Goal: Task Accomplishment & Management: Use online tool/utility

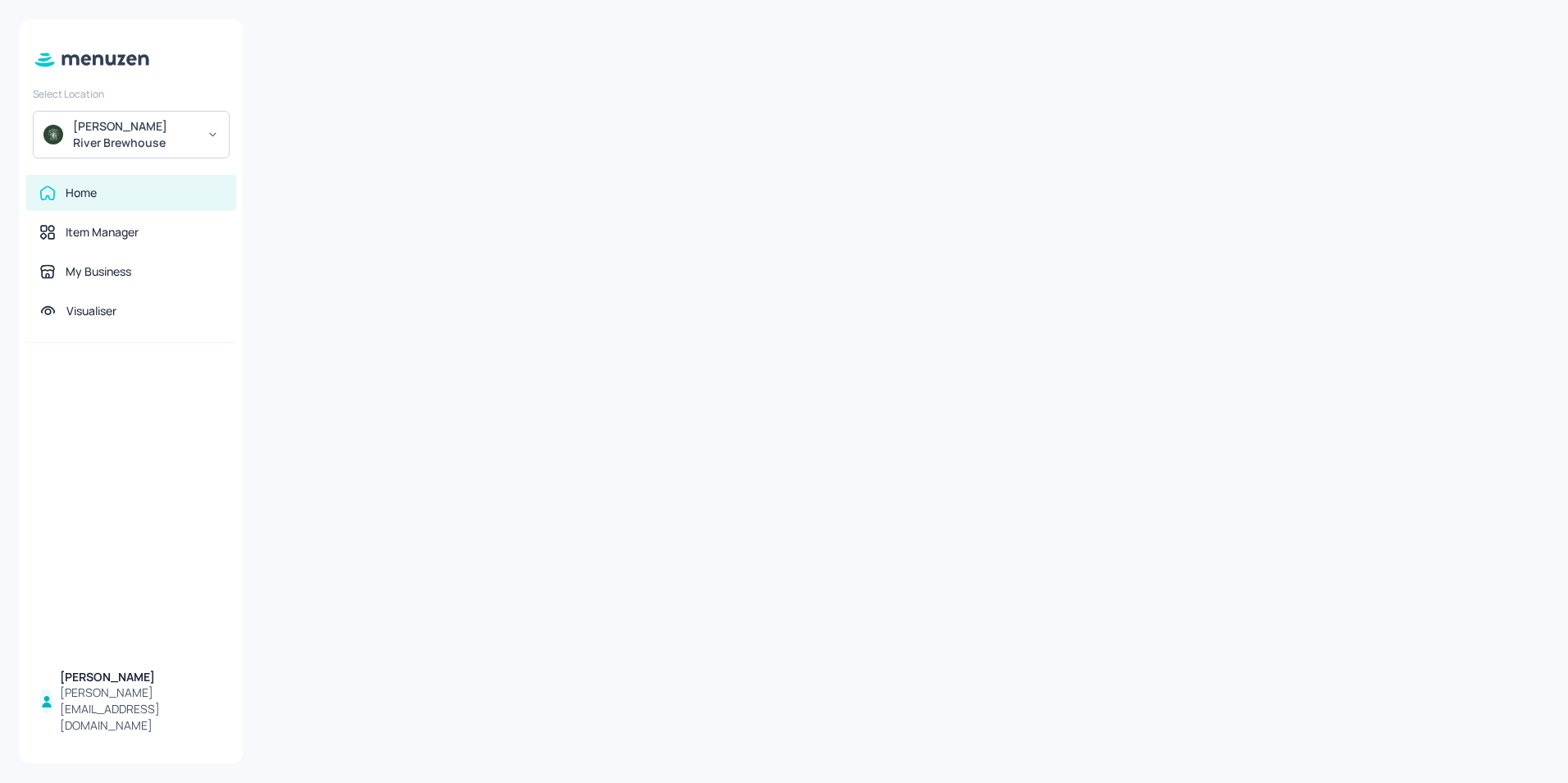
click at [104, 457] on div at bounding box center [131, 501] width 223 height 315
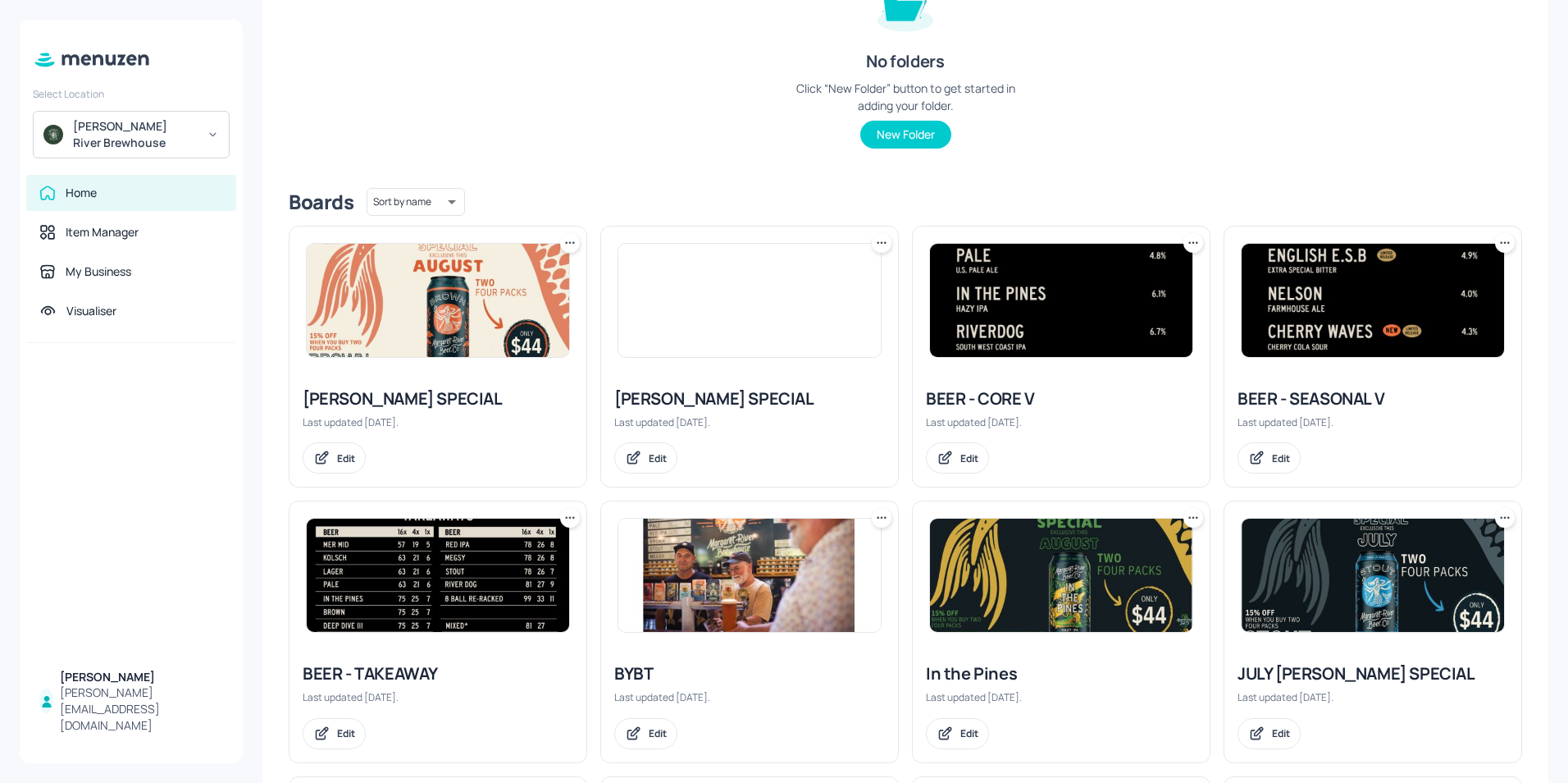
scroll to position [246, 0]
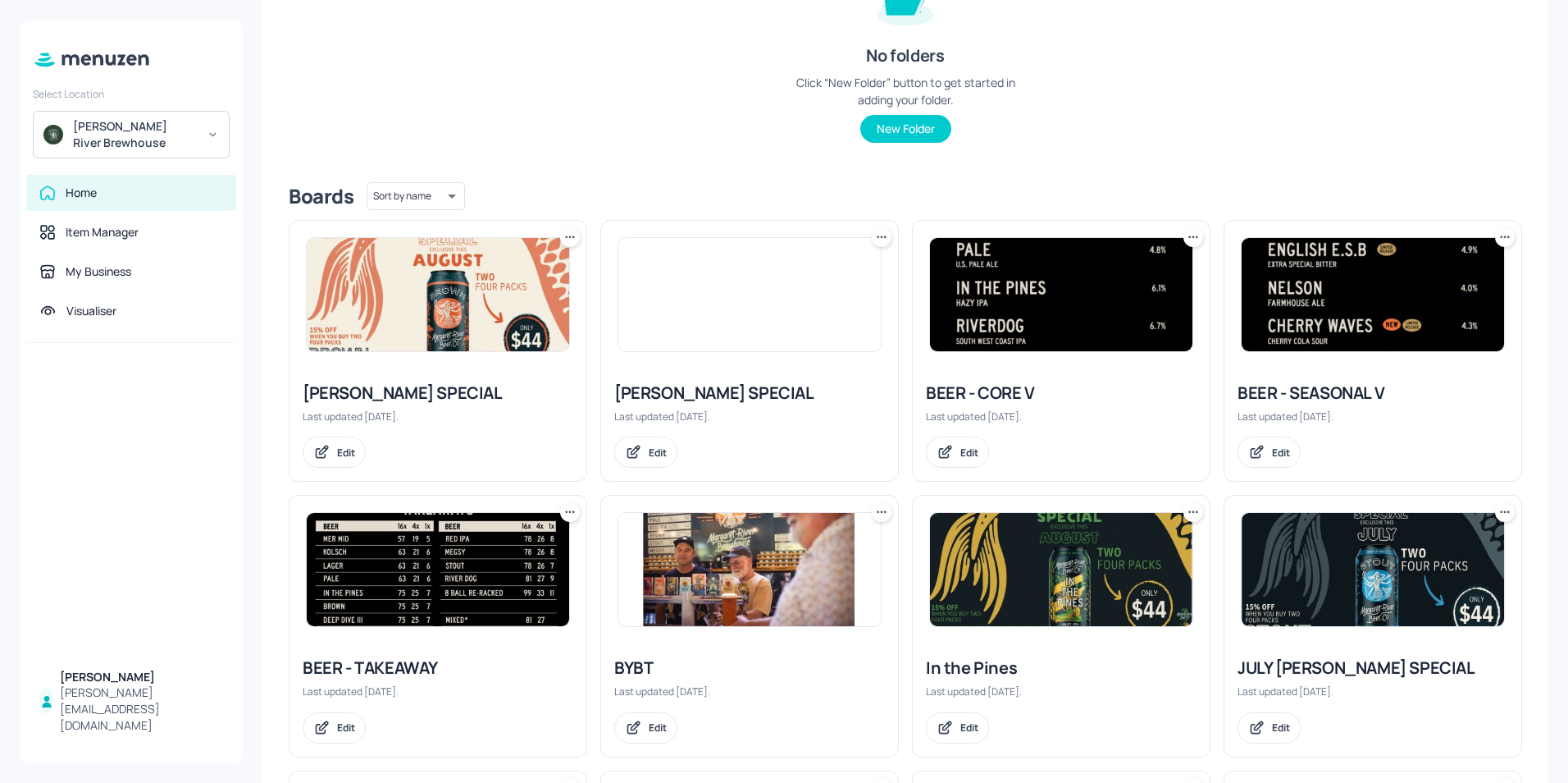
click at [1341, 396] on div "BEER - SEASONAL V" at bounding box center [1372, 392] width 270 height 23
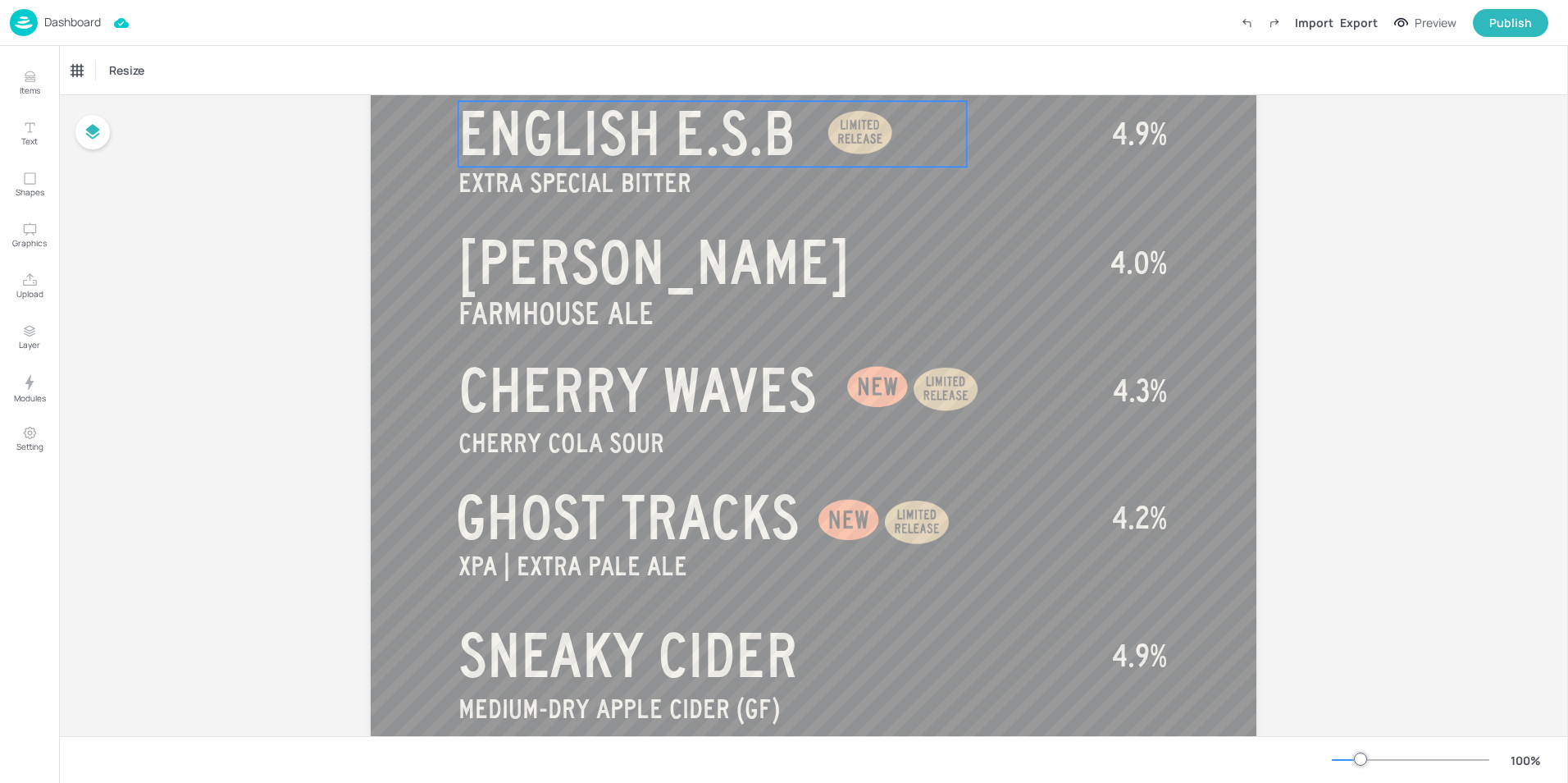
scroll to position [656, 0]
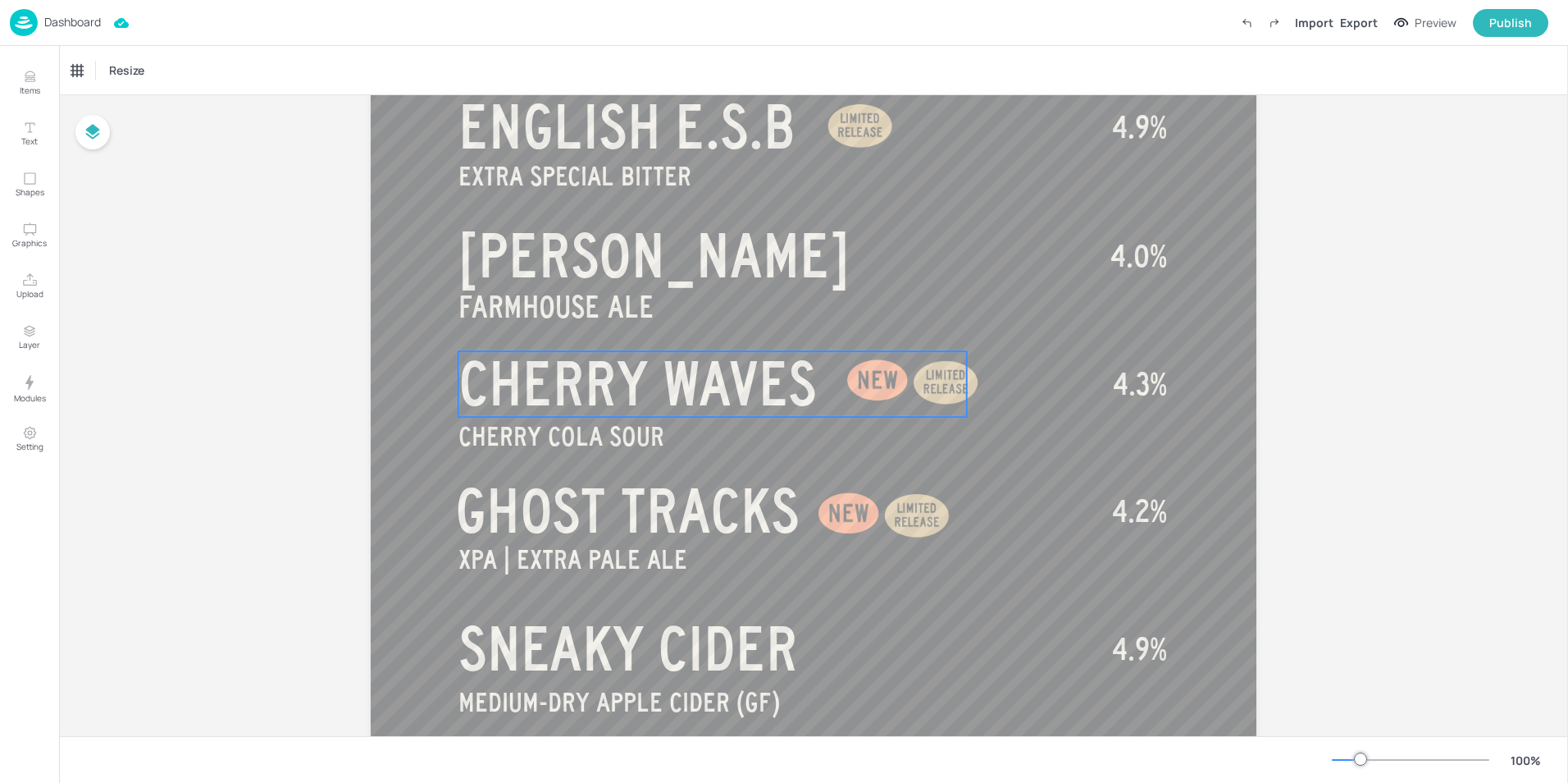
click at [794, 391] on span "CHERRY WAVES" at bounding box center [638, 384] width 359 height 66
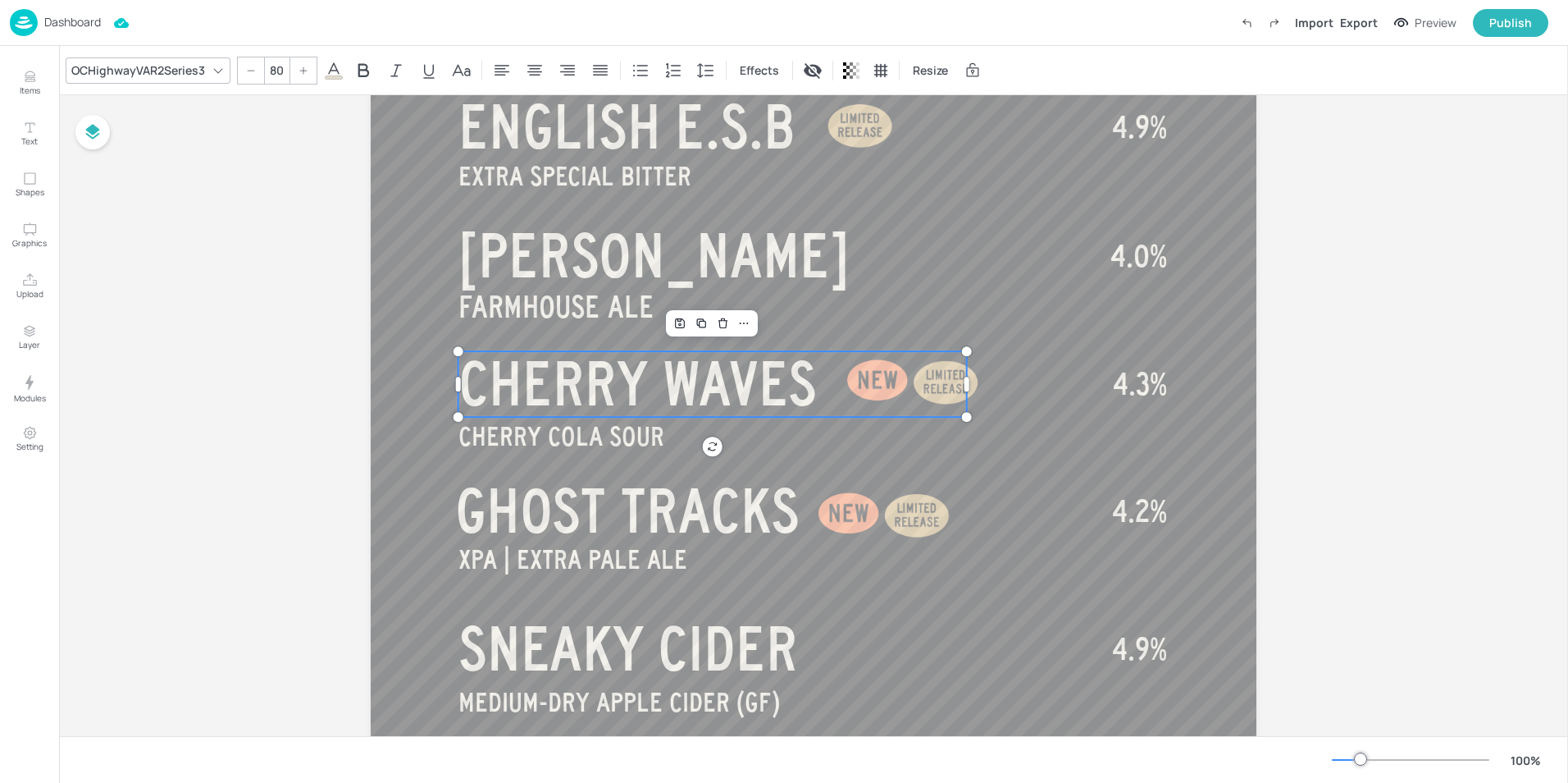
click at [794, 391] on span "CHERRY WAVES" at bounding box center [638, 384] width 359 height 66
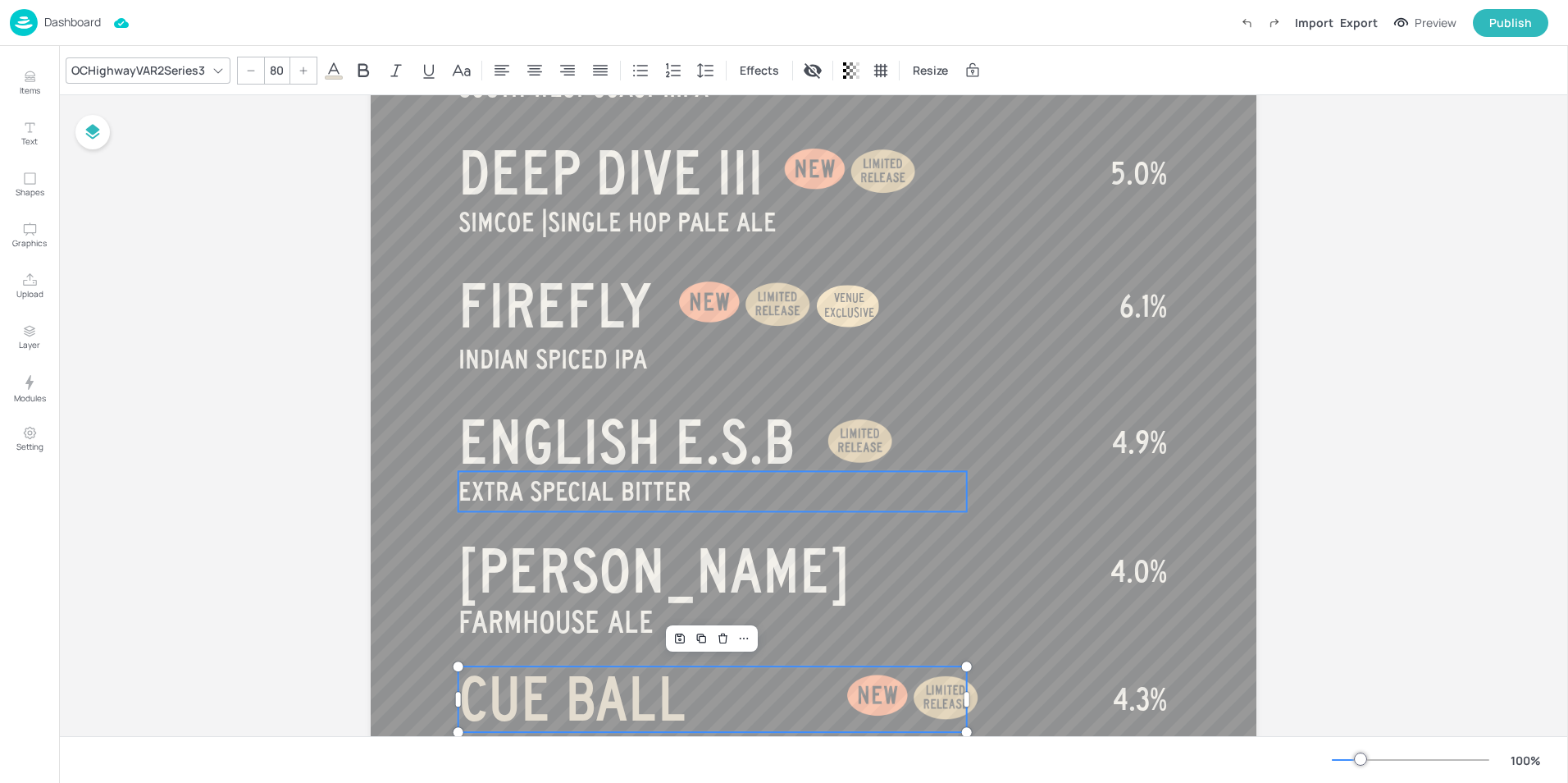
scroll to position [587, 0]
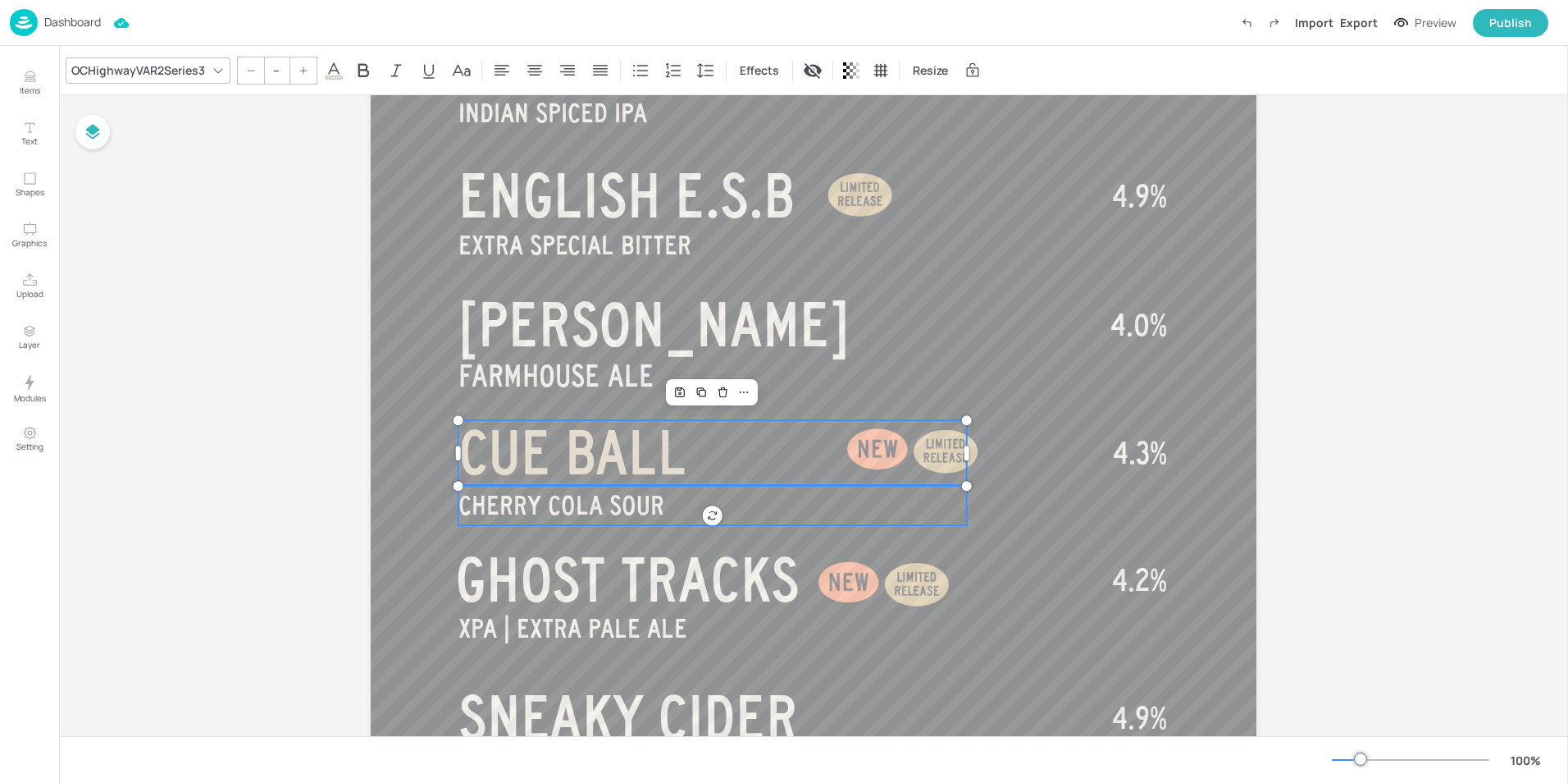
click at [660, 508] on p "CHERRY COLA SOUR" at bounding box center [713, 505] width 509 height 40
type input "35"
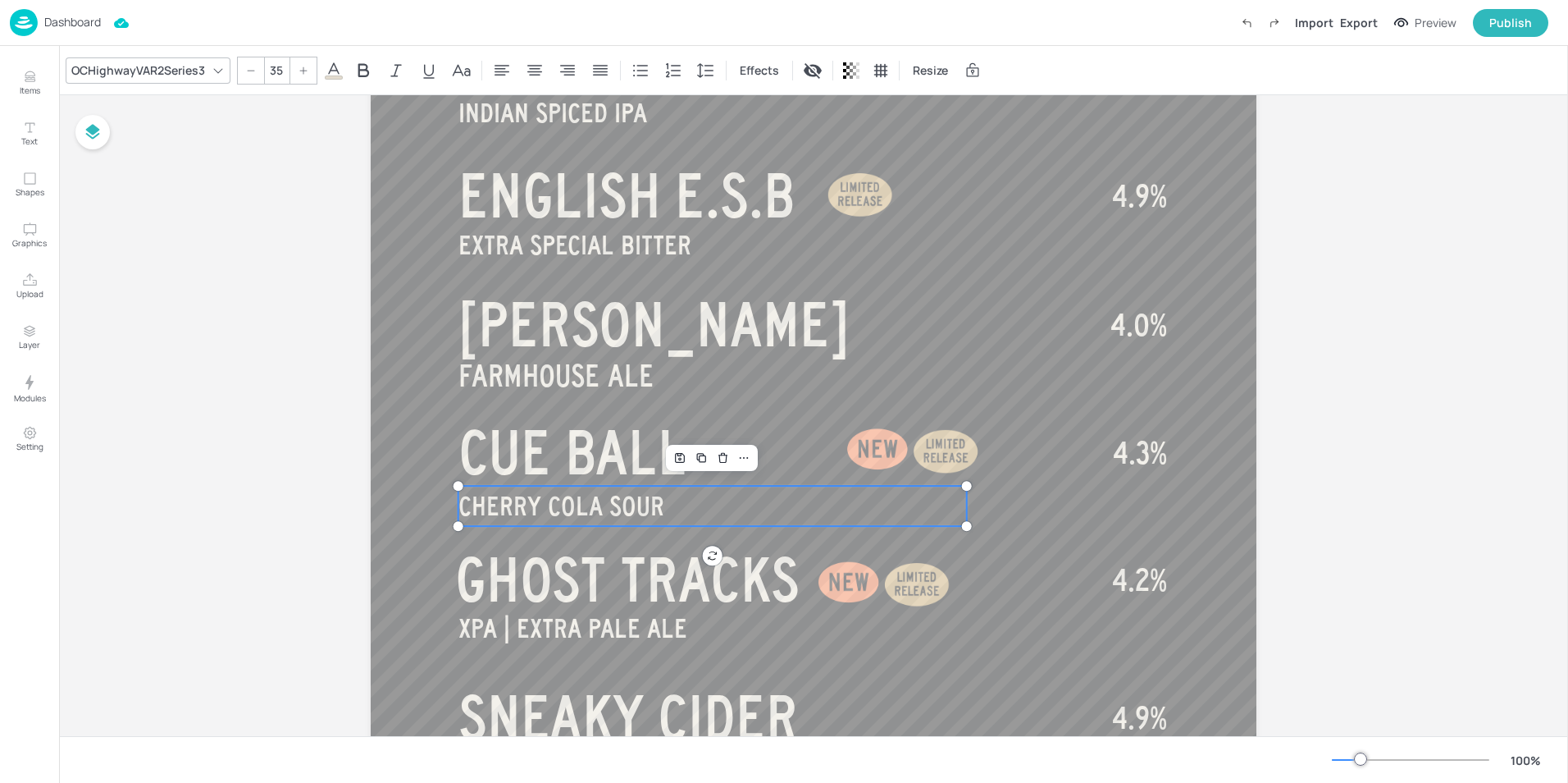
click at [660, 508] on p "CHERRY COLA SOUR" at bounding box center [713, 506] width 509 height 40
click at [600, 514] on span "CHERRY COLA SOUR" at bounding box center [561, 506] width 206 height 29
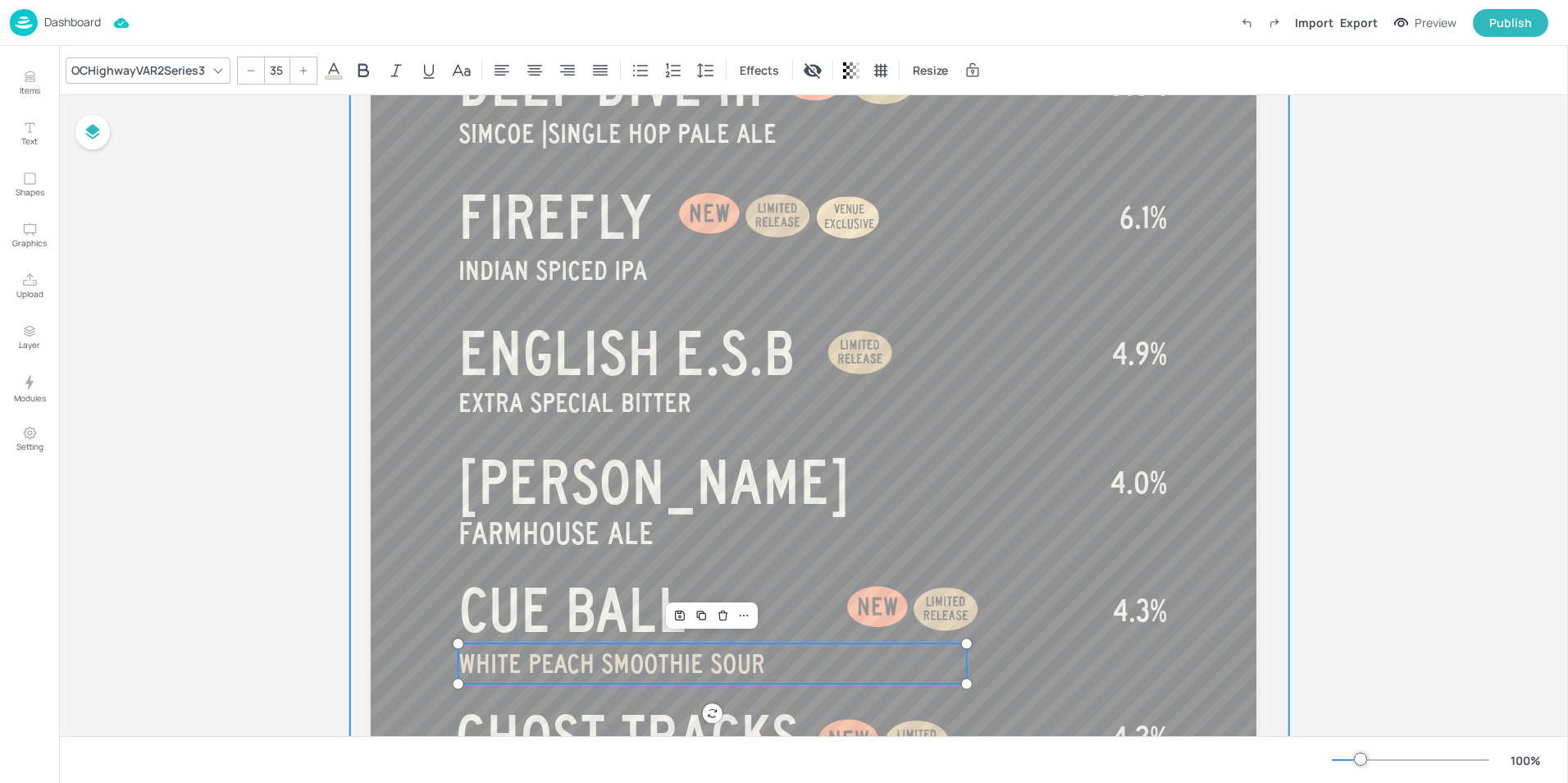
scroll to position [458, 0]
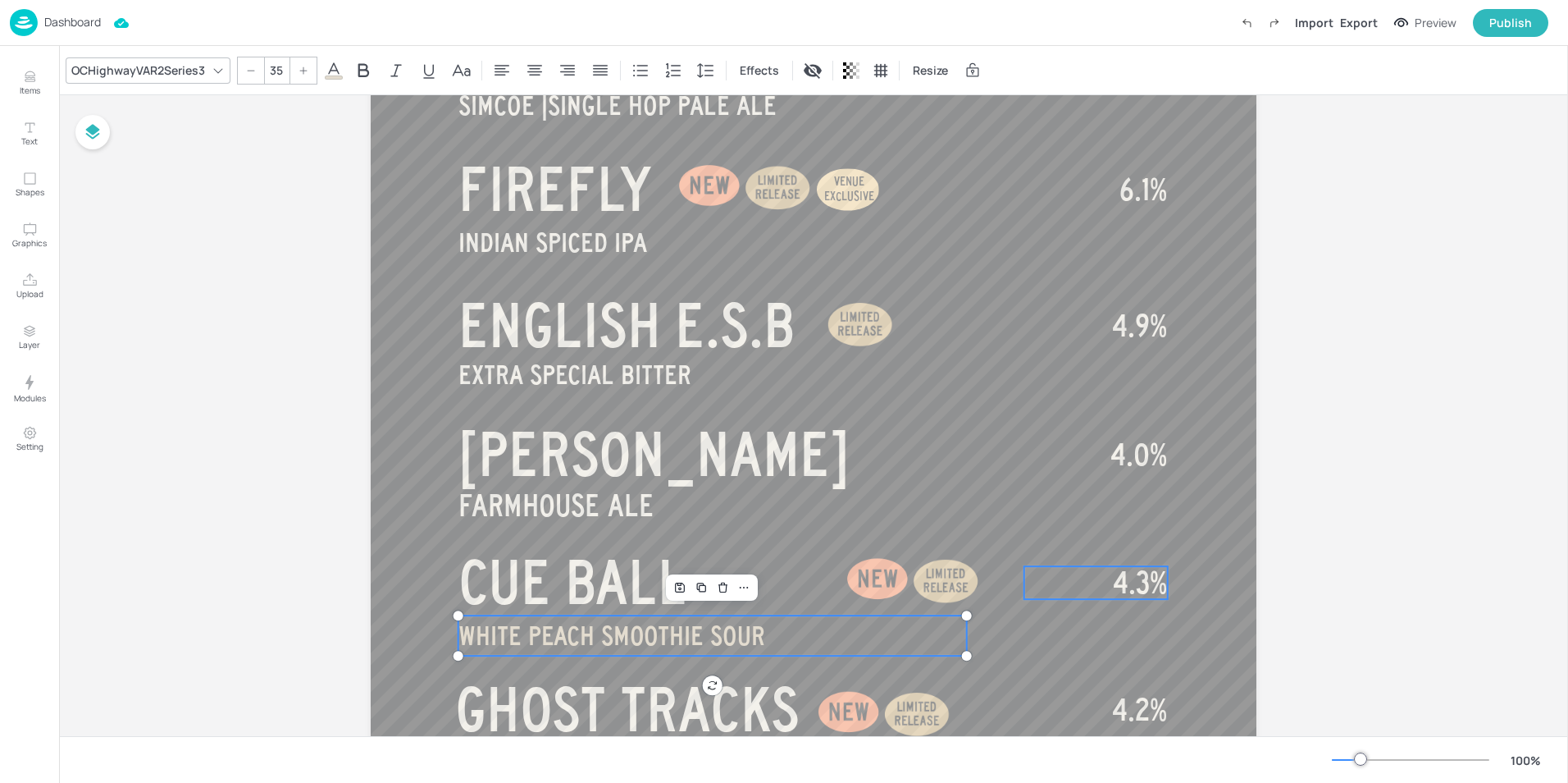
type input "40"
click at [1138, 578] on span "4.3%" at bounding box center [1139, 583] width 54 height 33
click at [1148, 585] on span "4.3%" at bounding box center [1139, 583] width 54 height 33
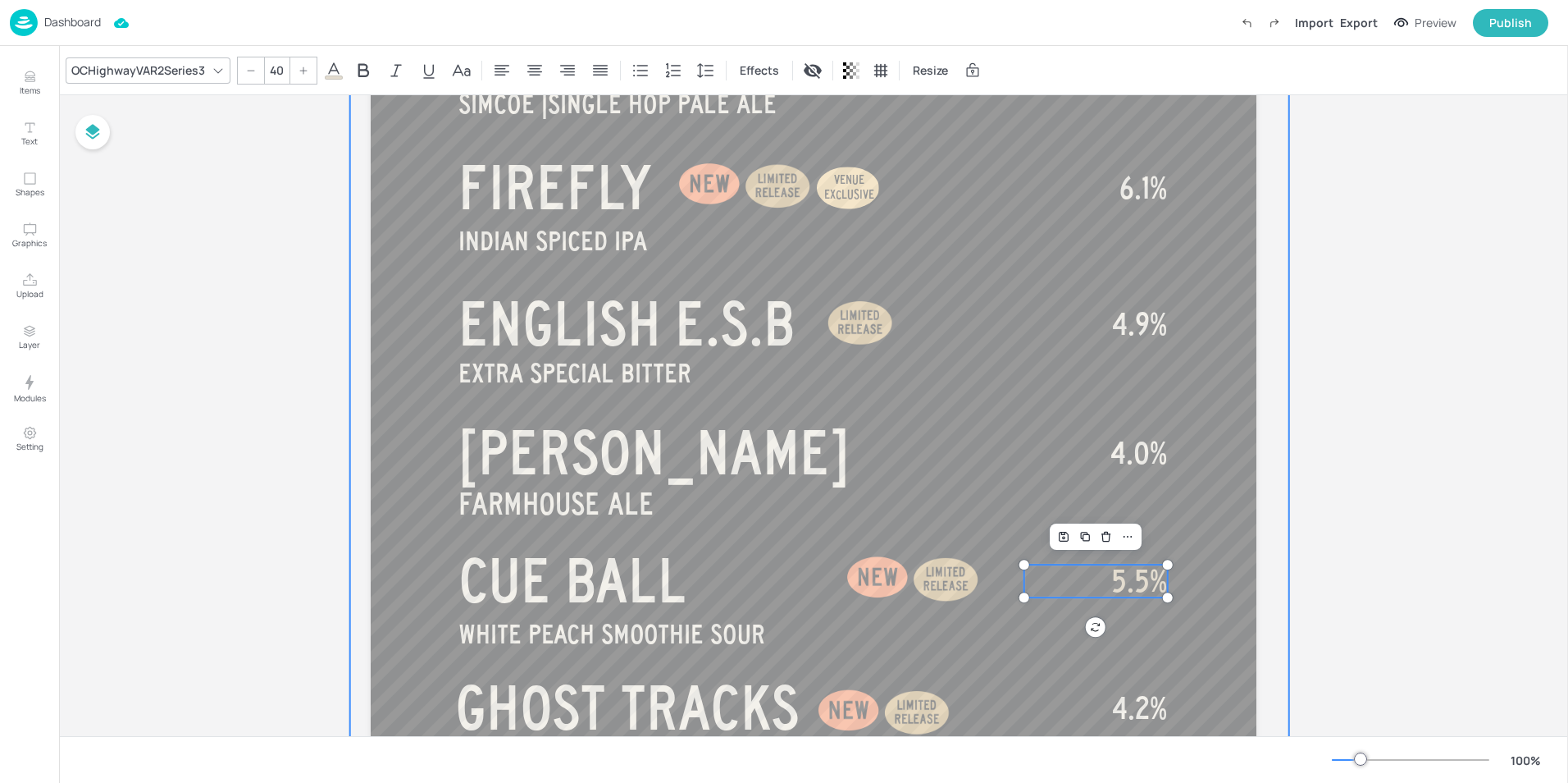
scroll to position [571, 0]
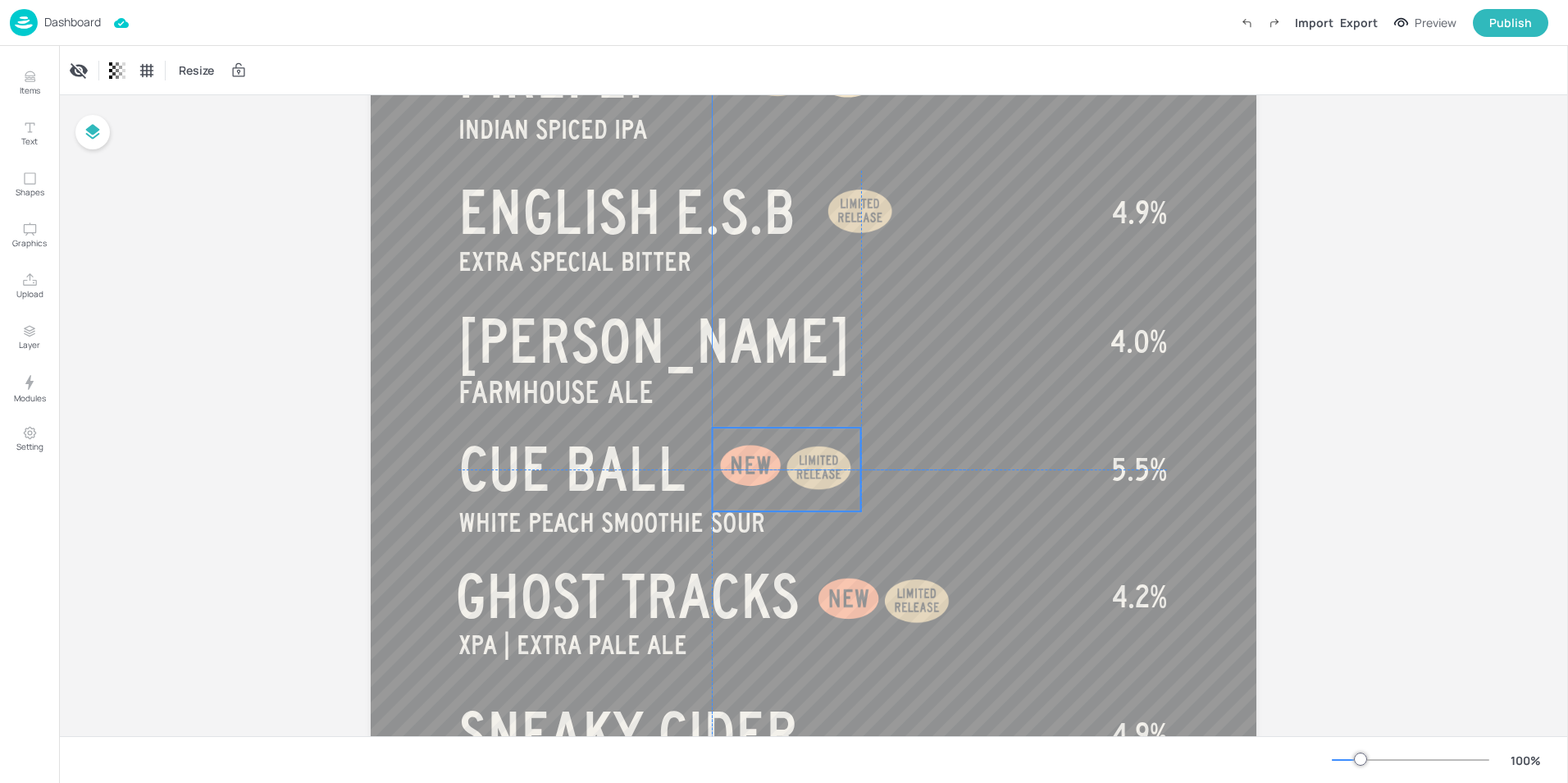
drag, startPoint x: 905, startPoint y: 464, endPoint x: 777, endPoint y: 465, distance: 128.0
click at [778, 465] on div at bounding box center [819, 469] width 83 height 83
click at [1463, 470] on div "Board BEER - SEASONAL V SOUTH WEST COAST IIIPA CERBERUS SIMCOE | SINGLE HOP PAL…" at bounding box center [814, 358] width 1509 height 1669
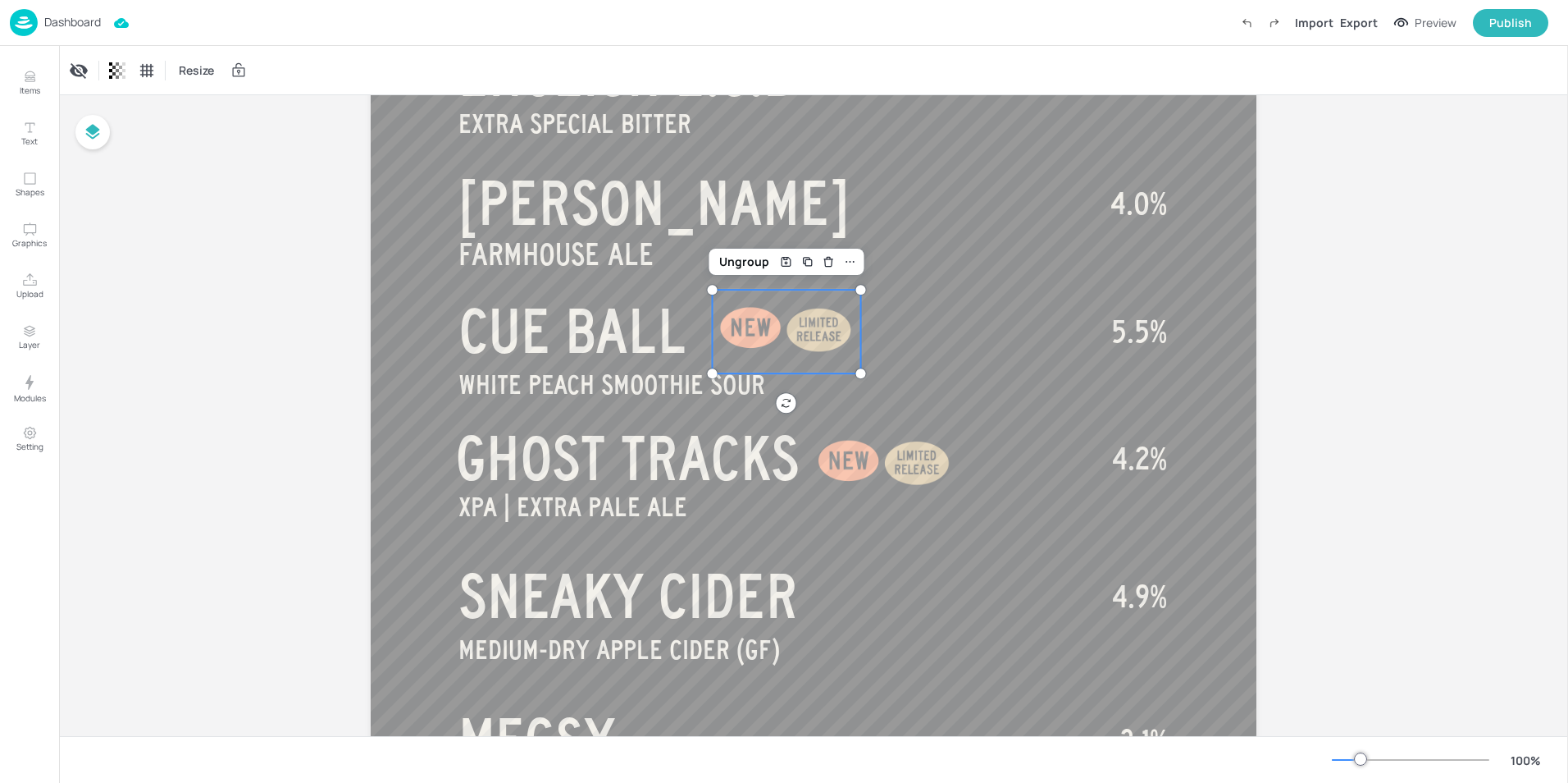
scroll to position [738, 0]
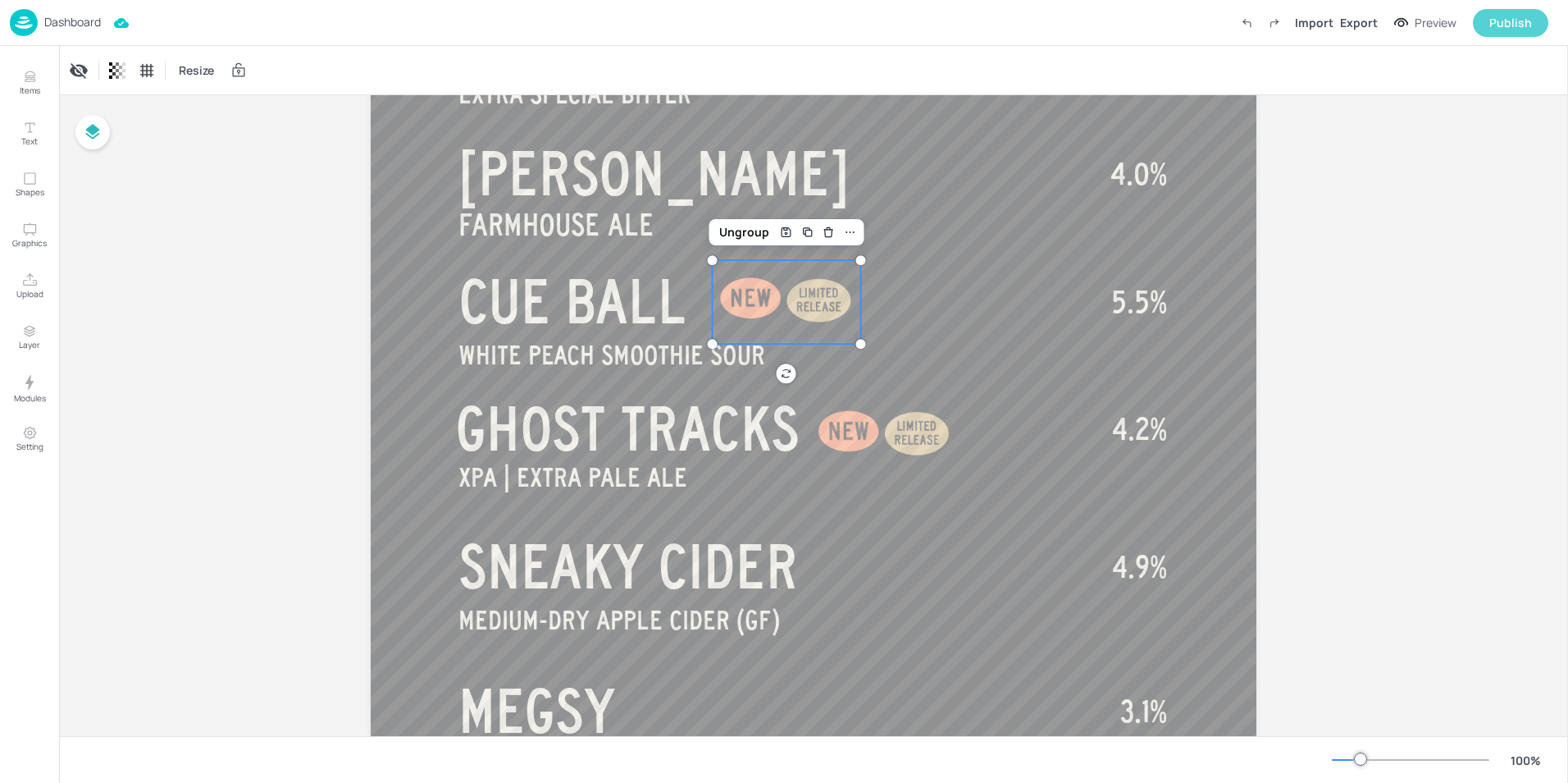
click at [1525, 21] on div "Publish" at bounding box center [1511, 23] width 43 height 18
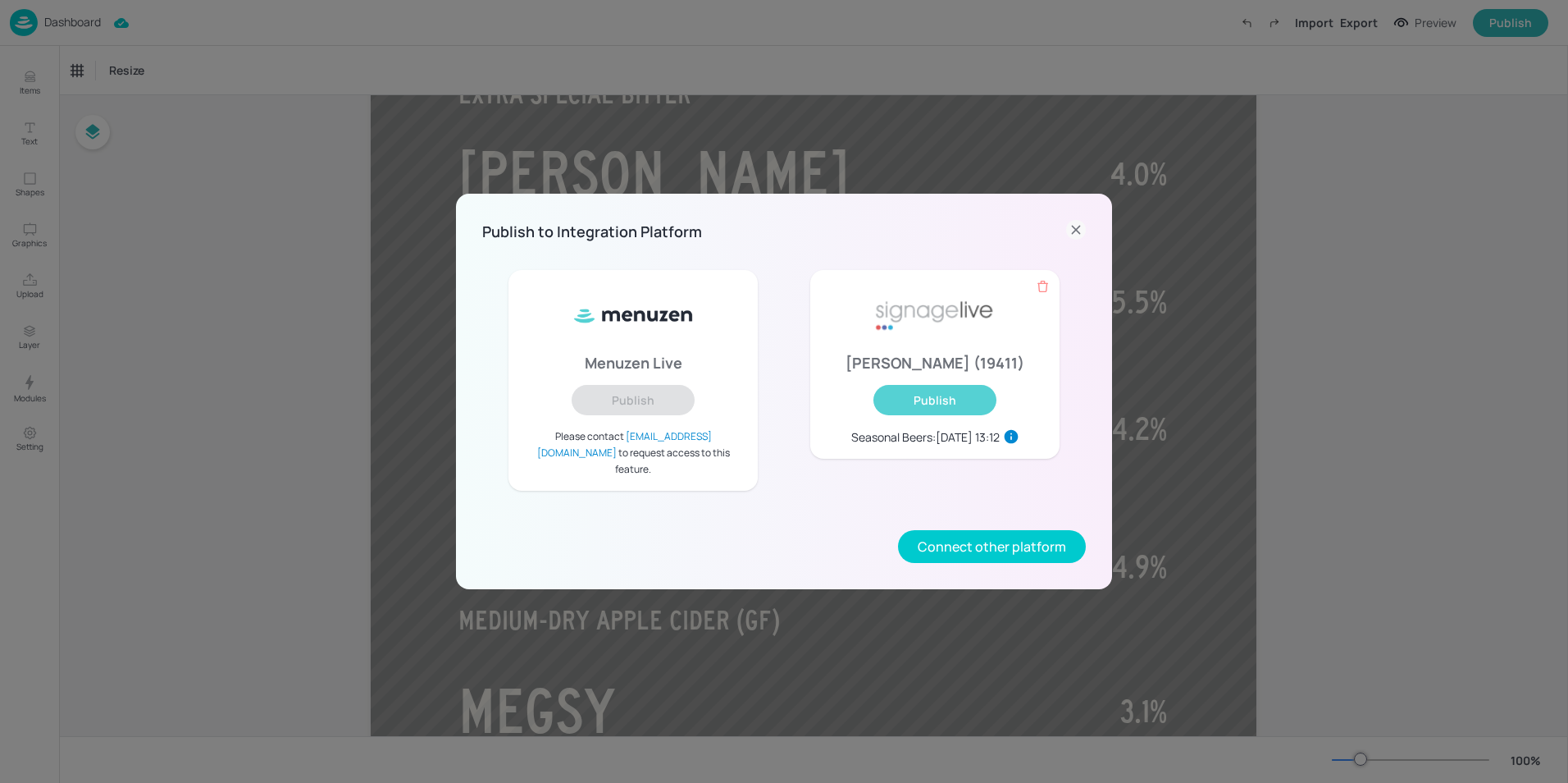
click at [960, 415] on button "Publish" at bounding box center [935, 400] width 123 height 30
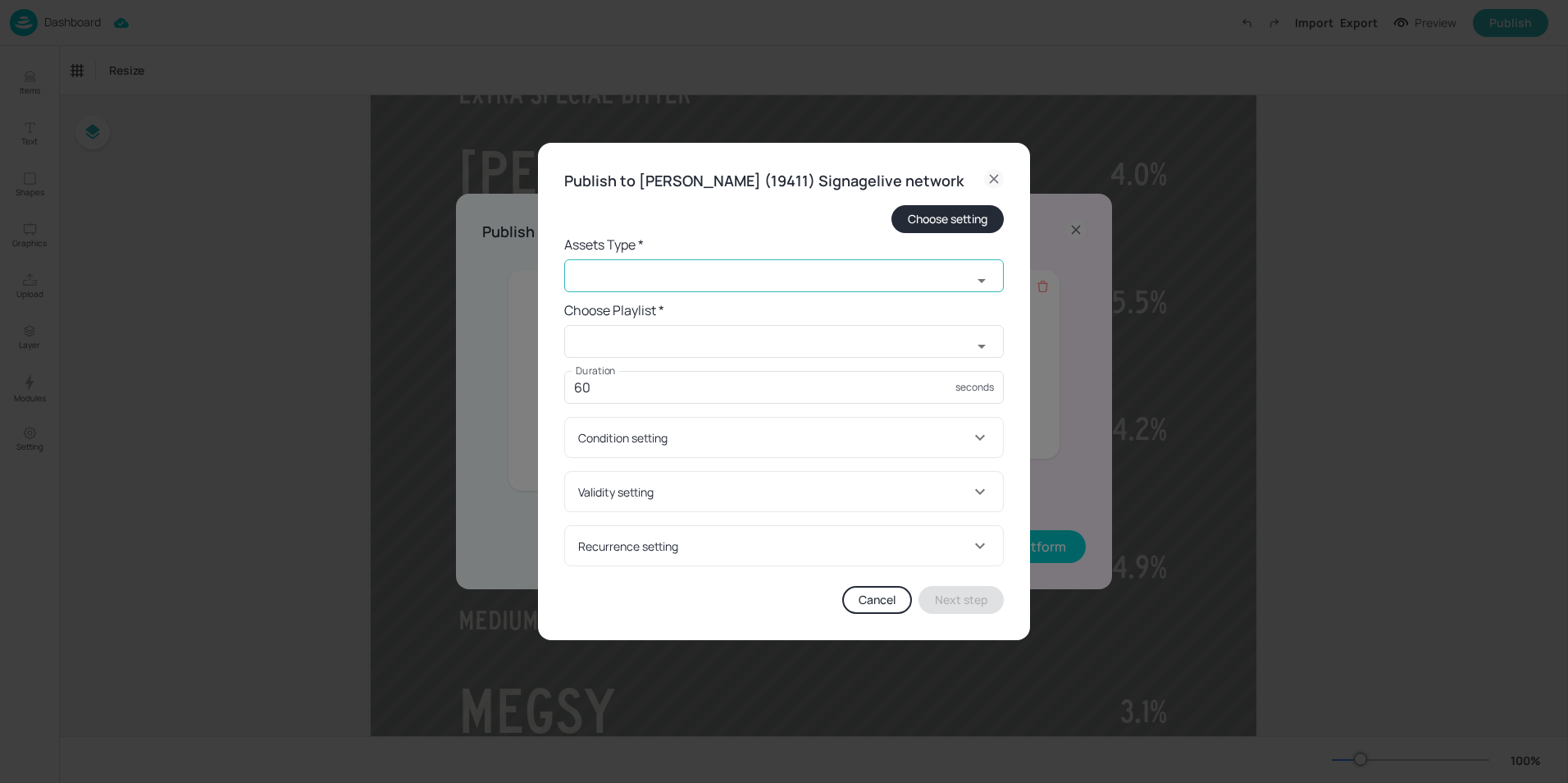
click at [686, 284] on input "text" at bounding box center [768, 276] width 408 height 33
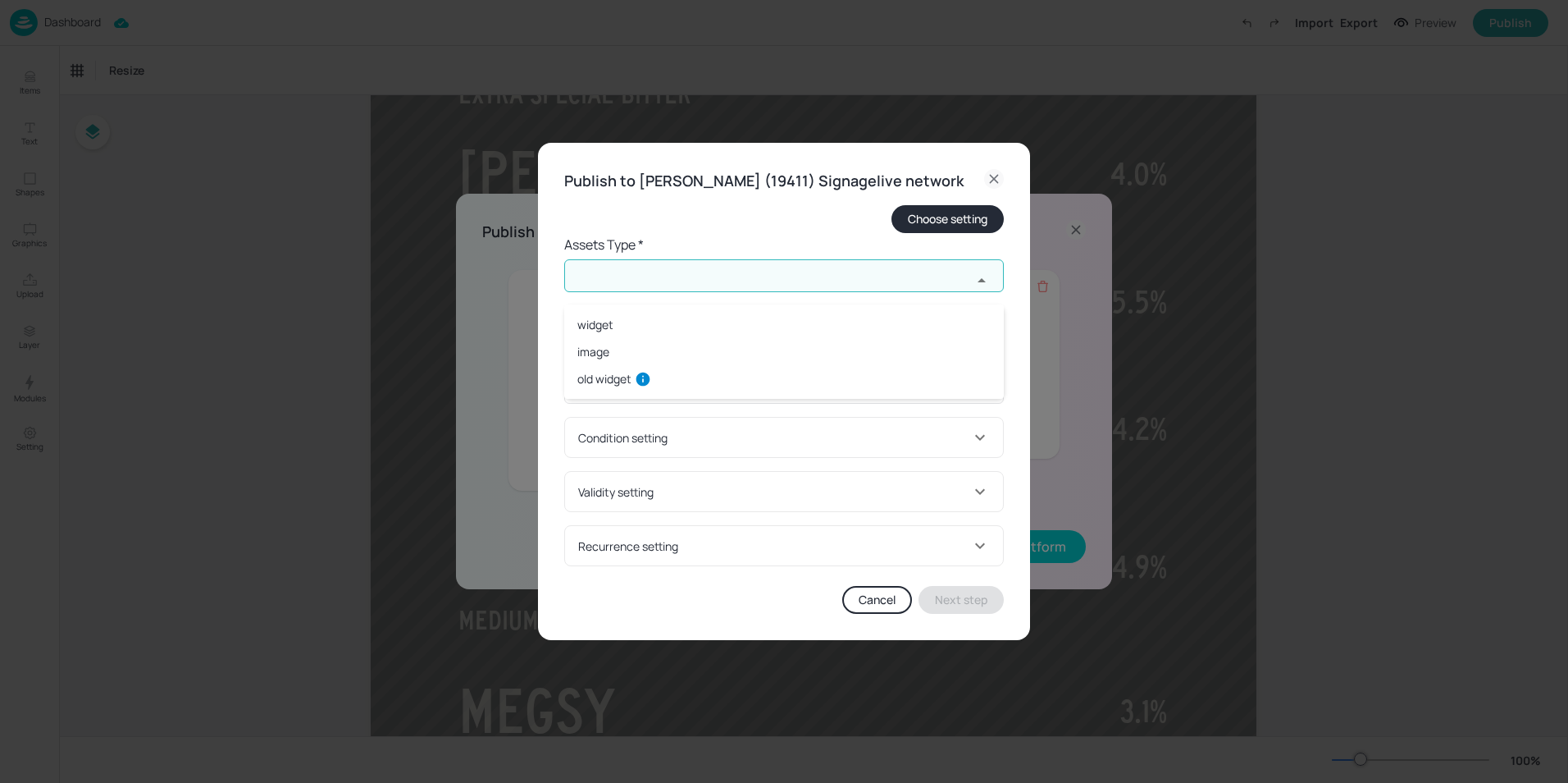
click at [666, 329] on li "widget" at bounding box center [784, 325] width 440 height 27
type input "widget"
click at [662, 346] on input "text" at bounding box center [768, 341] width 408 height 33
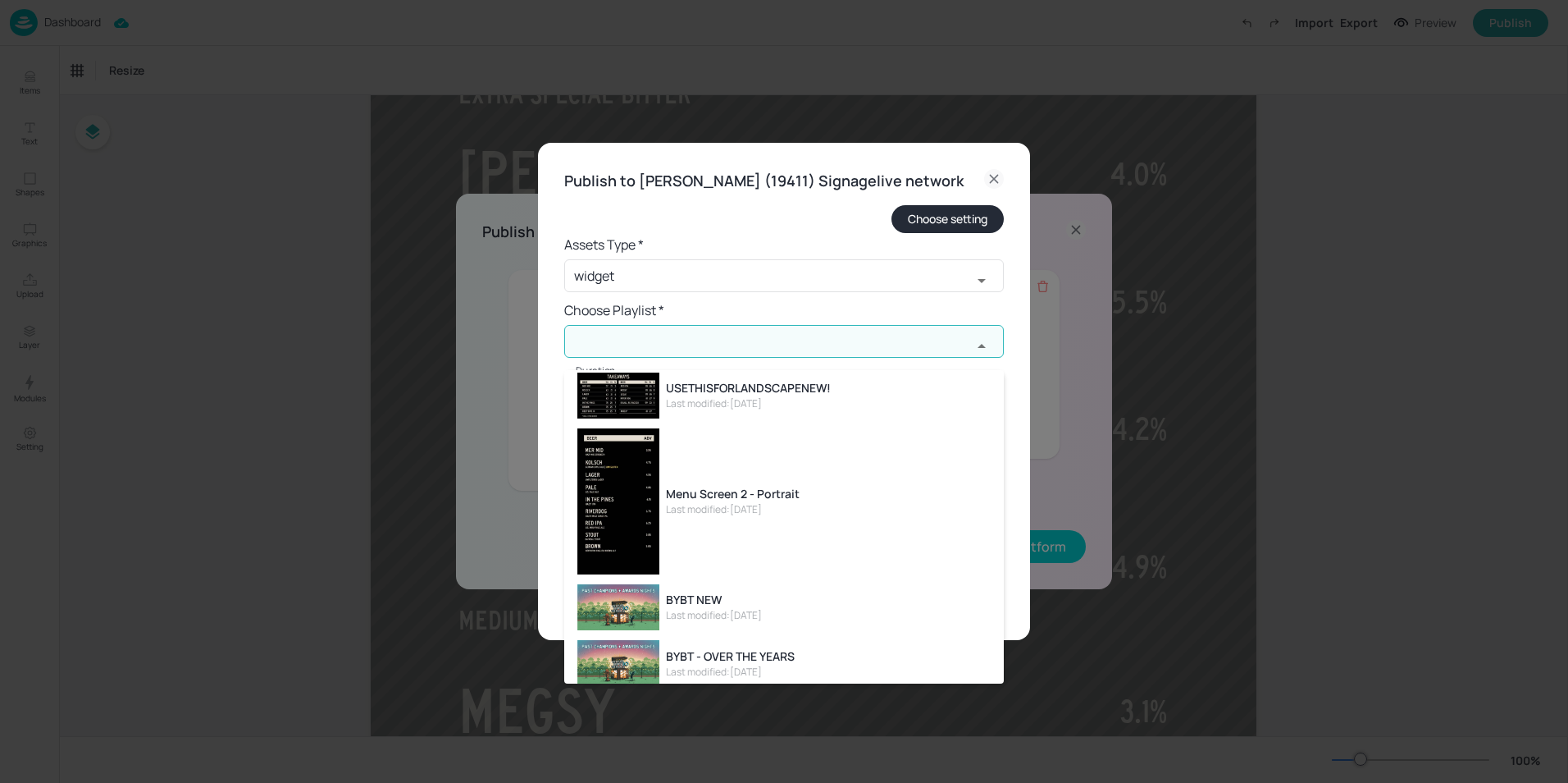
scroll to position [0, 0]
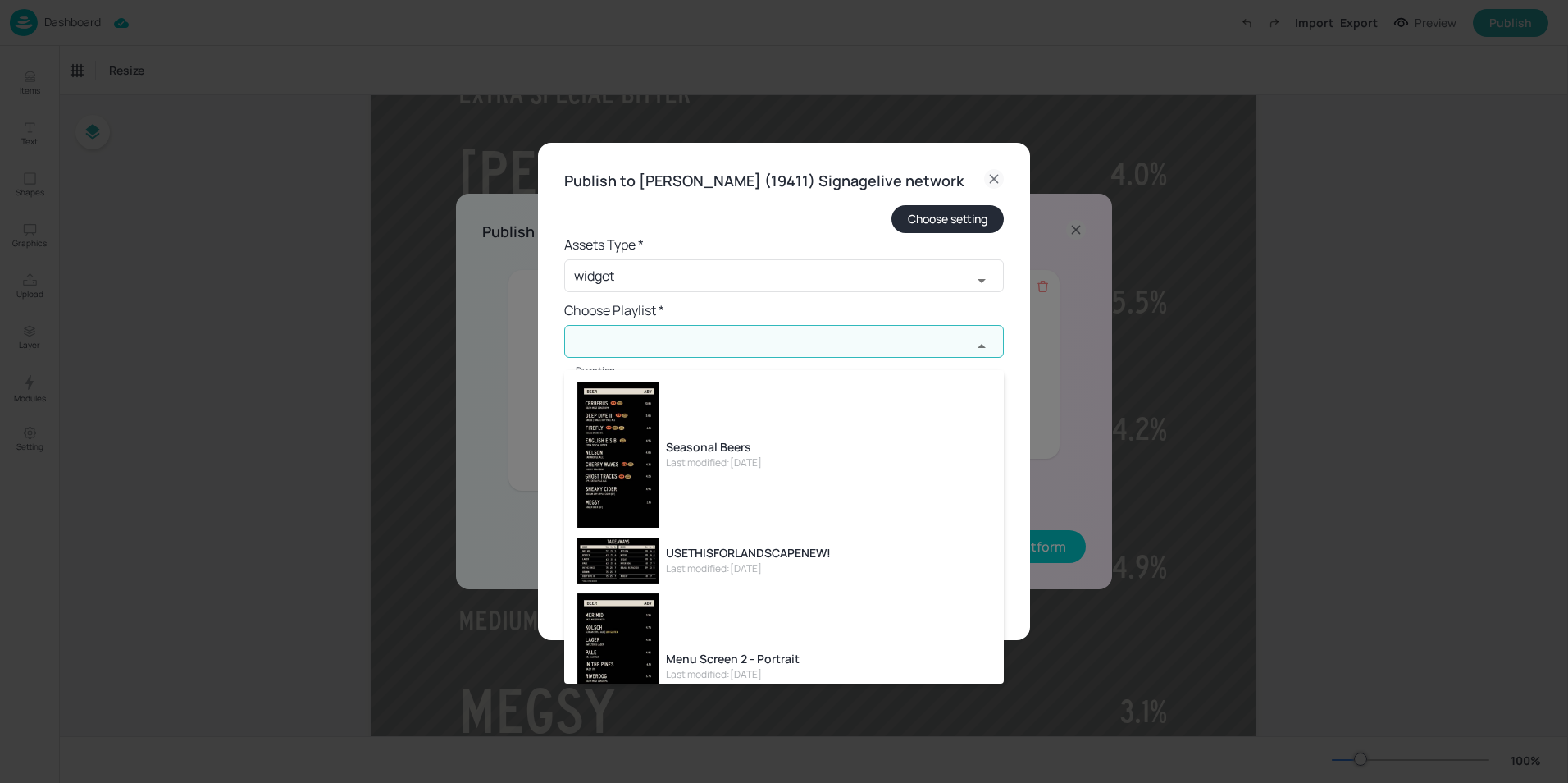
click at [781, 458] on li "Seasonal Beers Last modified: [DATE]" at bounding box center [784, 454] width 440 height 156
type input "Seasonal Beers"
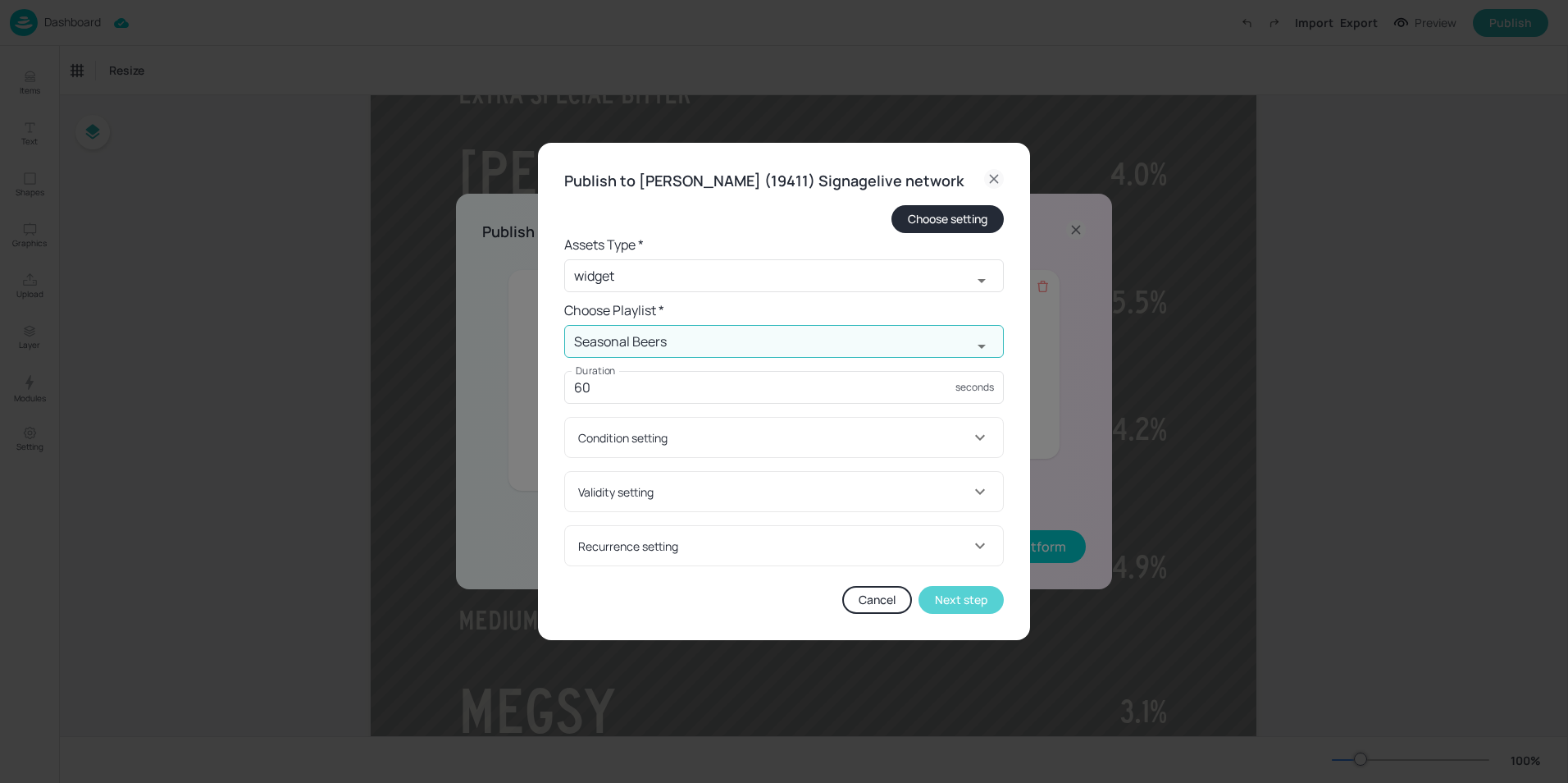
click at [985, 613] on button "Next step" at bounding box center [961, 600] width 86 height 28
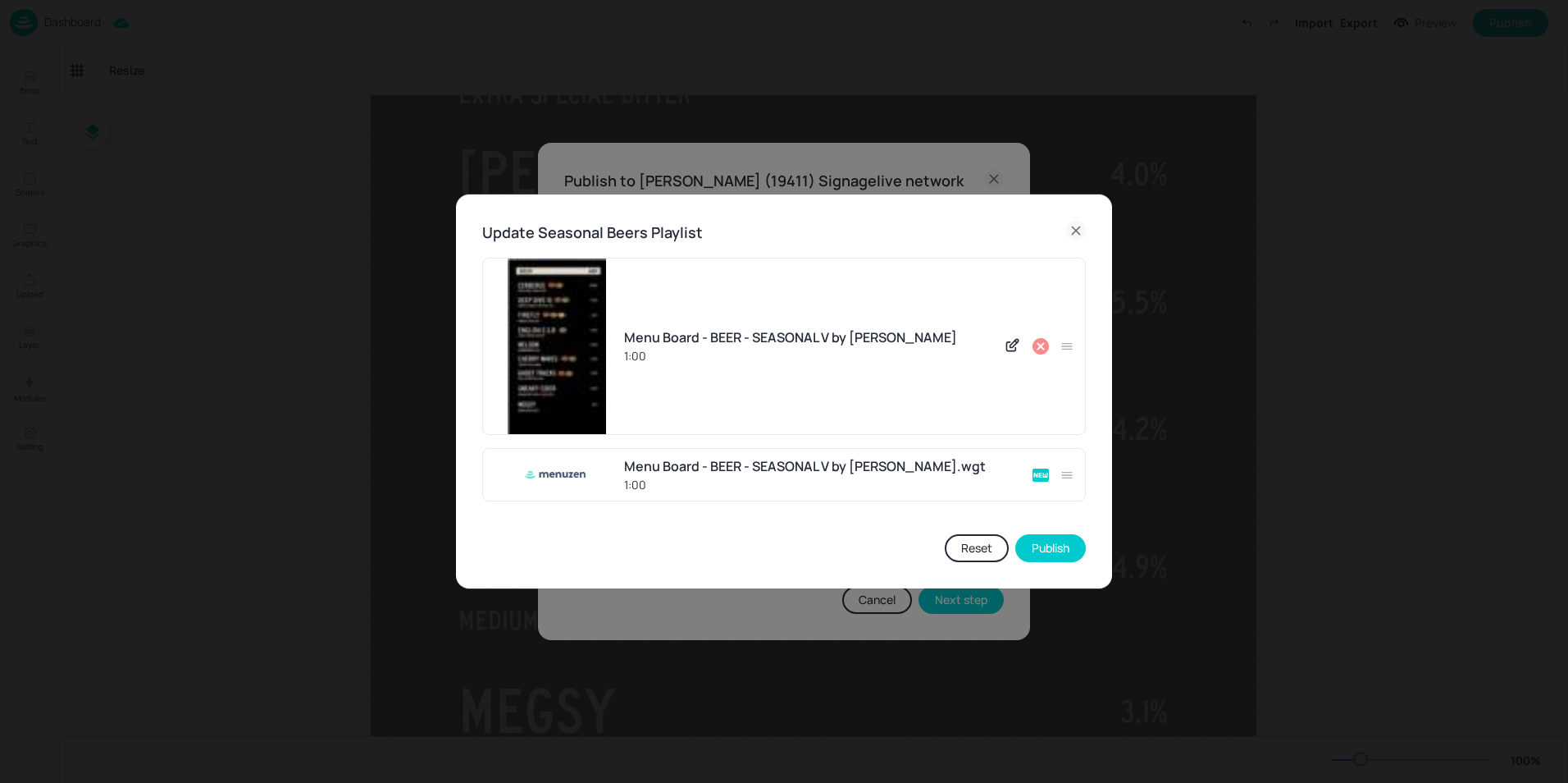
click at [1041, 348] on icon at bounding box center [1041, 346] width 16 height 16
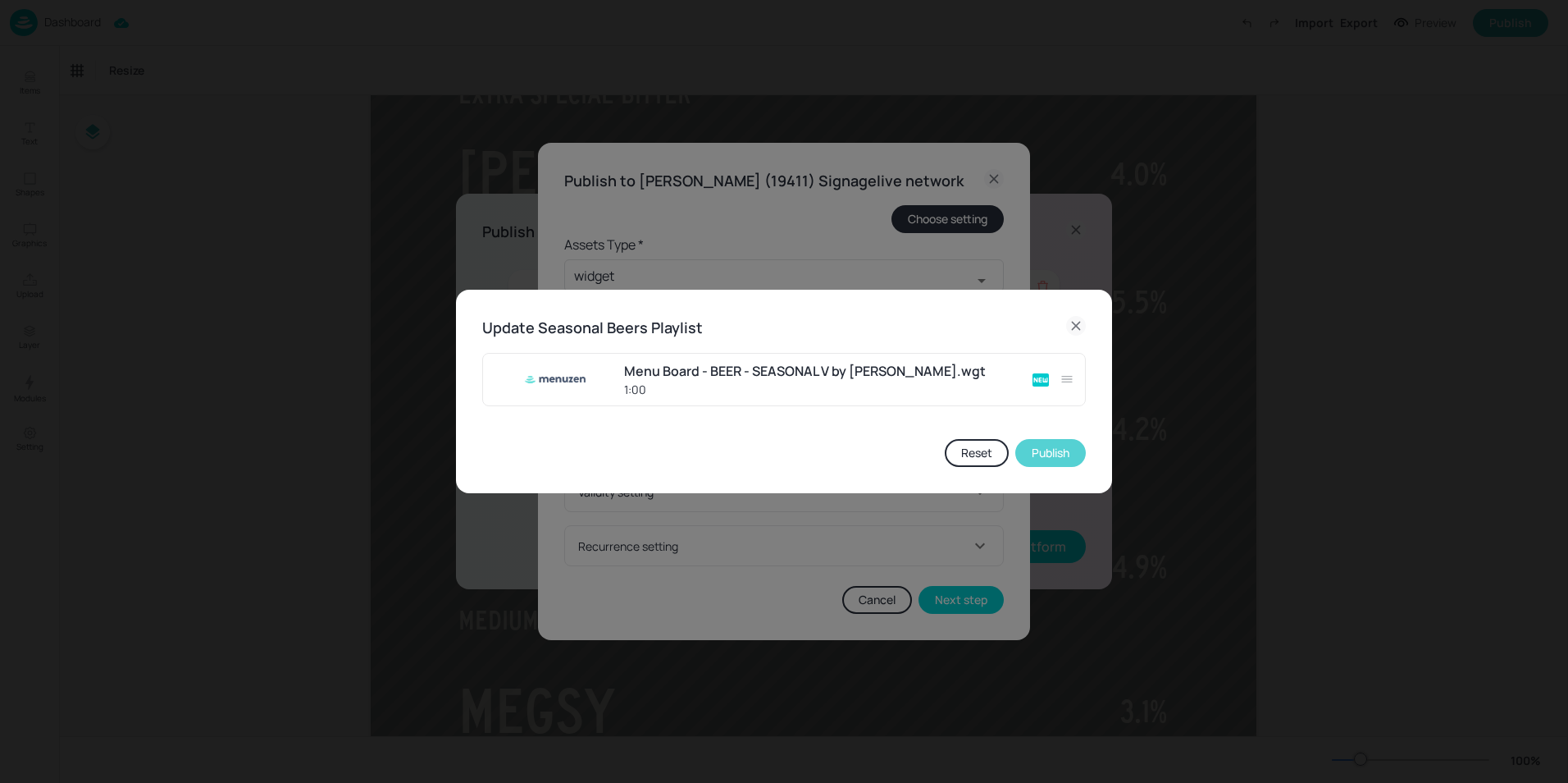
click at [1067, 453] on button "Publish" at bounding box center [1051, 453] width 71 height 28
